Goal: Information Seeking & Learning: Learn about a topic

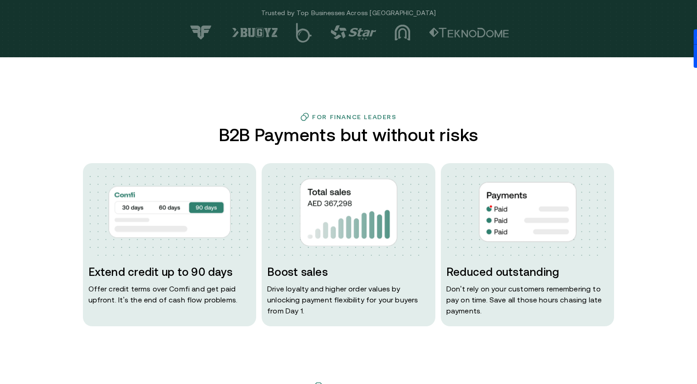
scroll to position [275, 0]
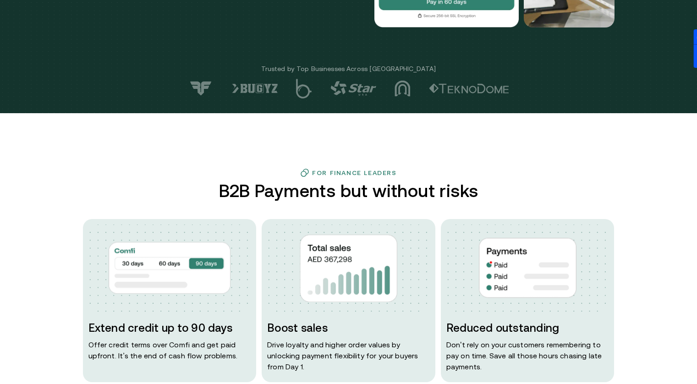
click at [353, 171] on h3 "For Finance Leaders" at bounding box center [354, 172] width 84 height 7
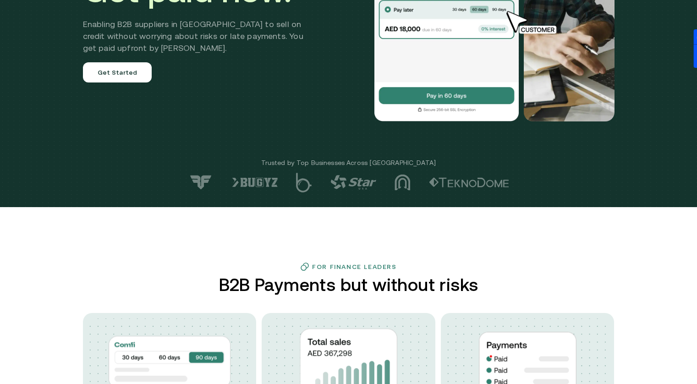
scroll to position [0, 0]
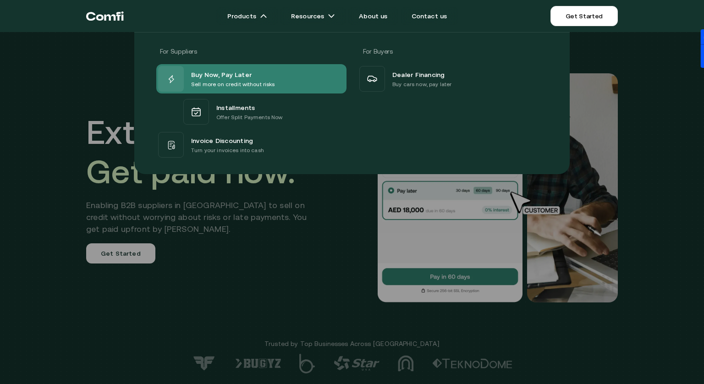
click at [205, 83] on p "Sell more on credit without risks" at bounding box center [233, 84] width 84 height 9
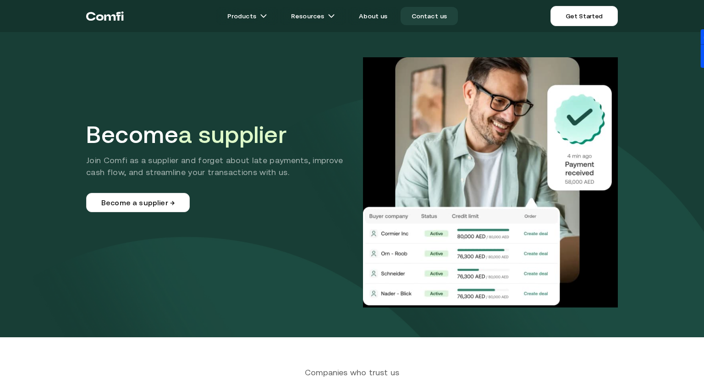
click at [439, 17] on link "Contact us" at bounding box center [430, 16] width 58 height 18
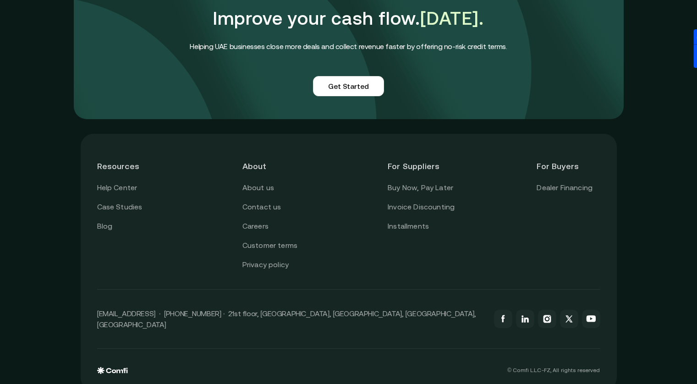
scroll to position [801, 0]
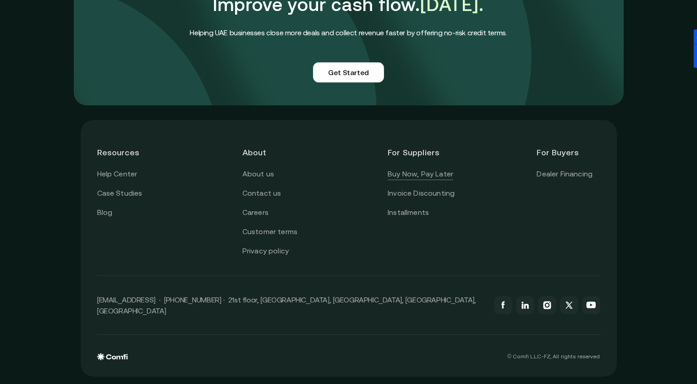
click at [426, 176] on link "Buy Now, Pay Later" at bounding box center [421, 174] width 66 height 12
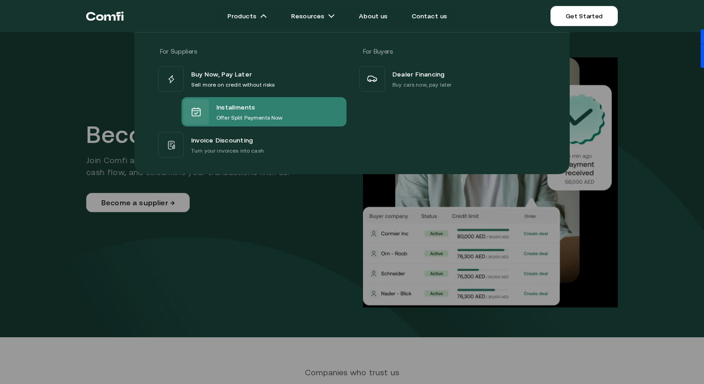
click at [230, 123] on div "Installments Offer Split Payments Now" at bounding box center [232, 112] width 99 height 26
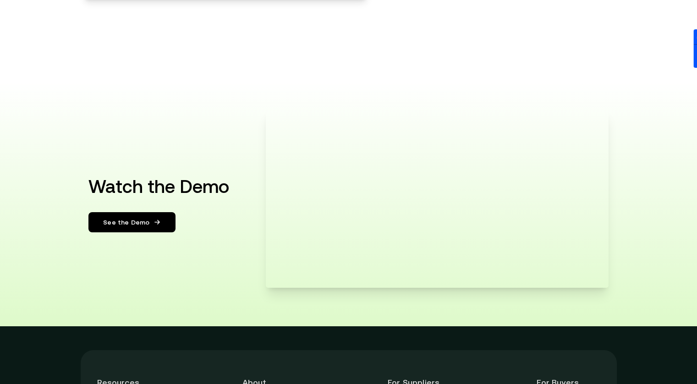
scroll to position [1760, 0]
